Goal: Task Accomplishment & Management: Complete application form

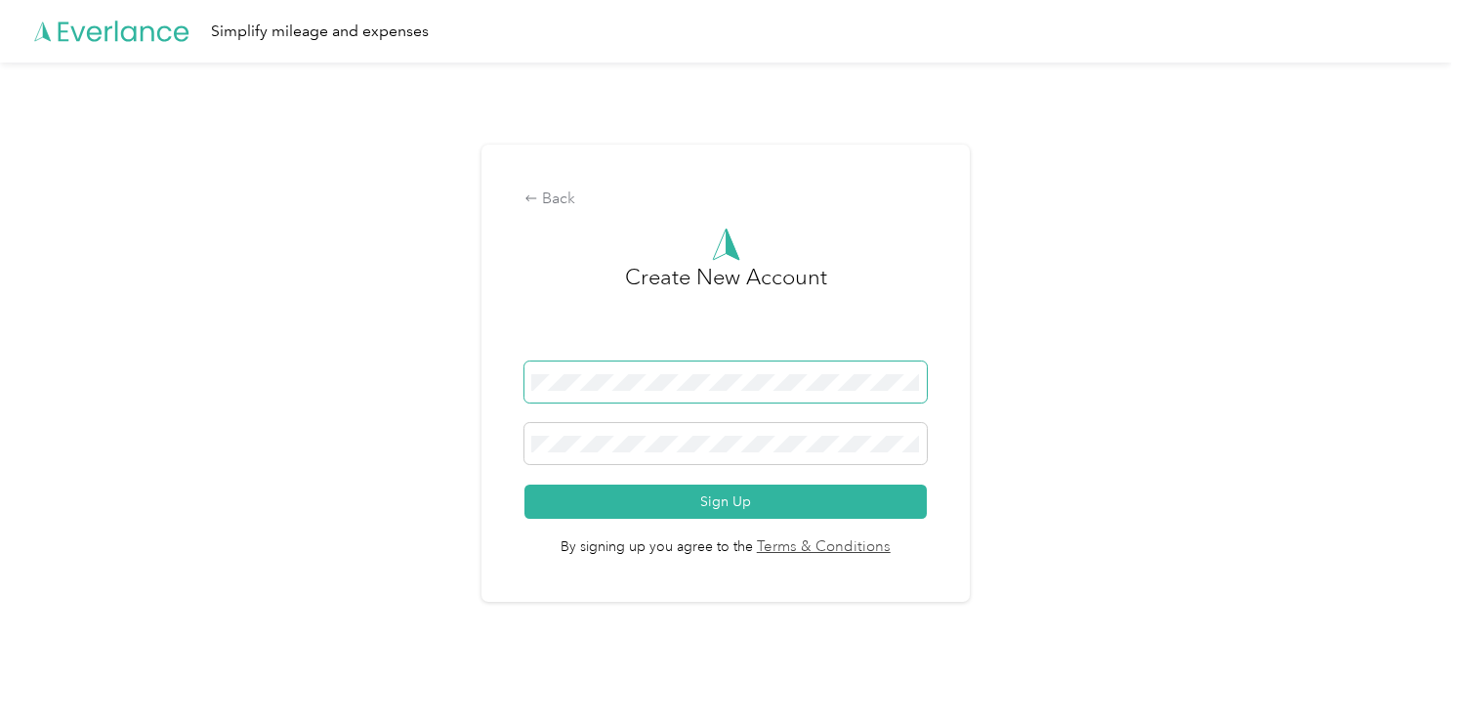
click at [524, 484] on button "Sign Up" at bounding box center [724, 501] width 401 height 34
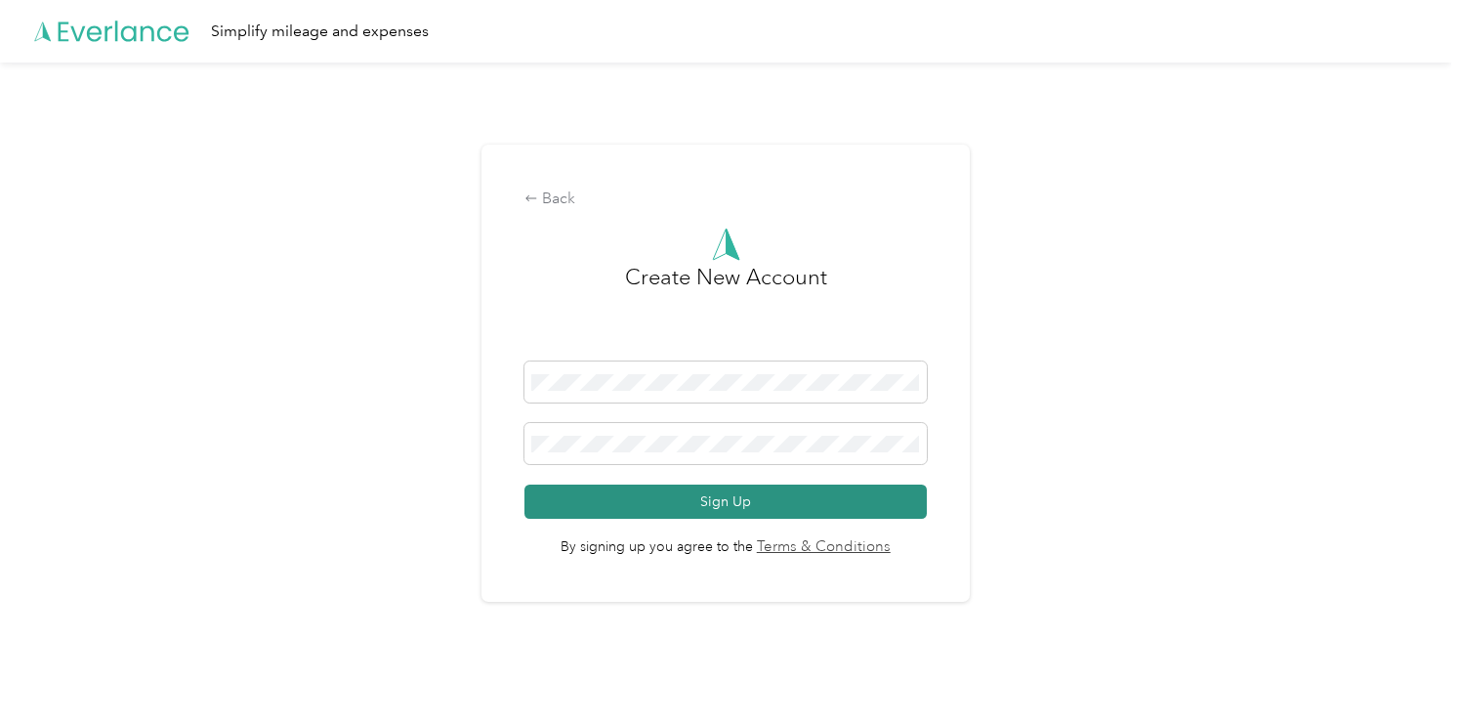
click at [683, 498] on button "Sign Up" at bounding box center [724, 501] width 401 height 34
